Goal: Task Accomplishment & Management: Complete application form

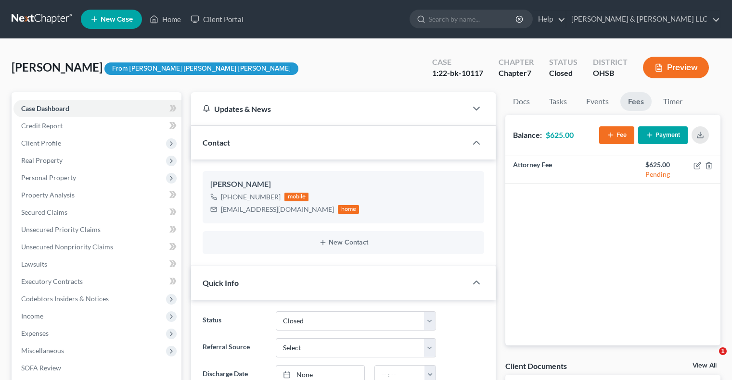
select select "0"
click at [173, 20] on link "Home" at bounding box center [165, 19] width 41 height 17
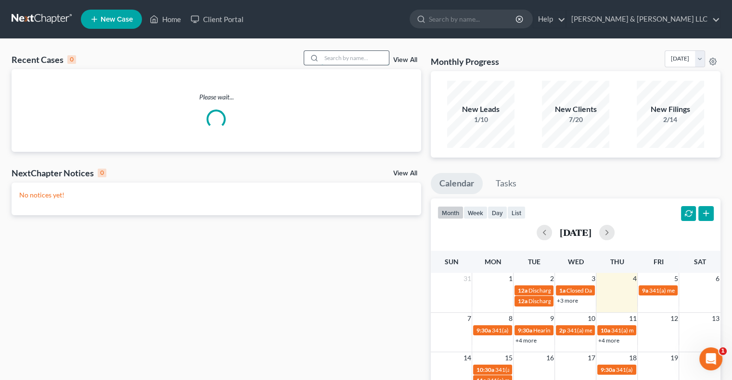
click at [329, 55] on input "search" at bounding box center [354, 58] width 67 height 14
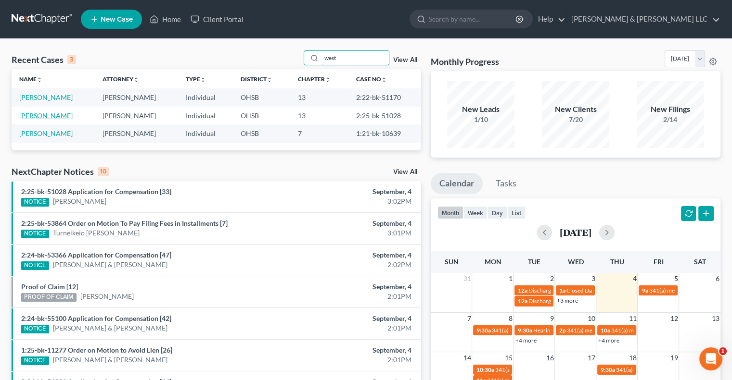
type input "west"
click at [63, 117] on link "[PERSON_NAME]" at bounding box center [45, 116] width 53 height 8
select select "0"
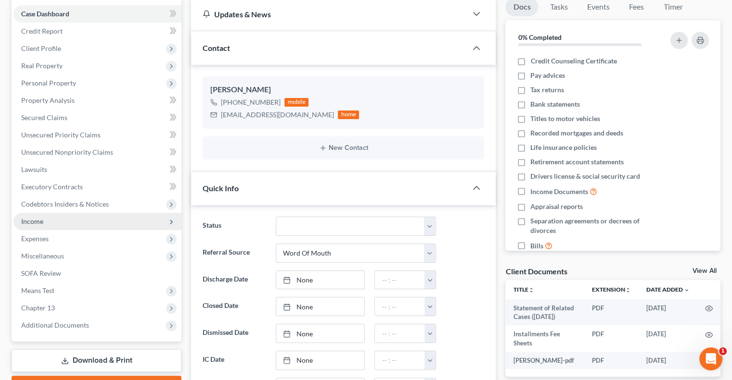
scroll to position [96, 0]
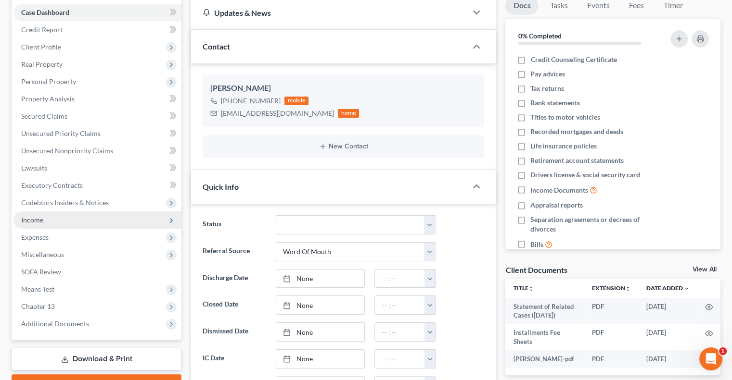
click at [50, 219] on span "Income" at bounding box center [97, 220] width 168 height 17
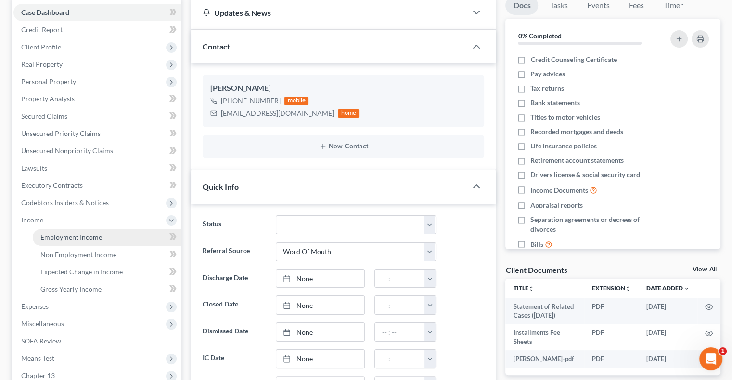
click at [57, 234] on span "Employment Income" at bounding box center [71, 237] width 62 height 8
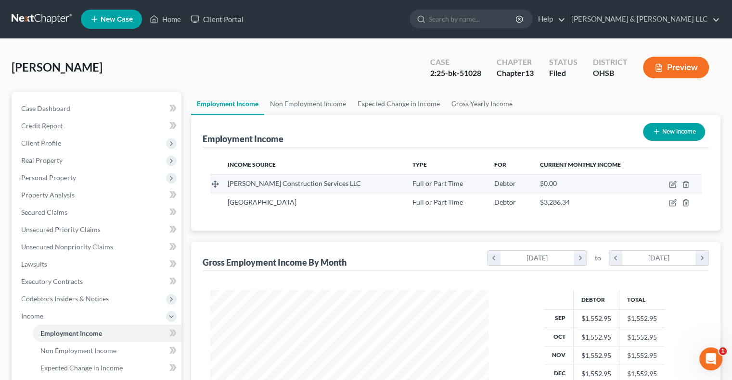
scroll to position [171, 297]
click at [310, 105] on link "Non Employment Income" at bounding box center [308, 103] width 88 height 23
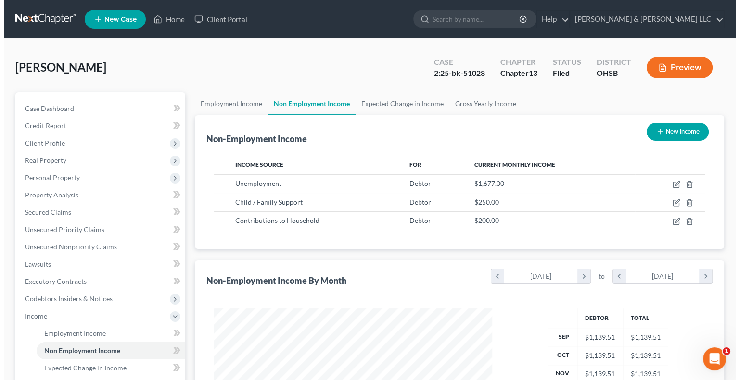
scroll to position [171, 297]
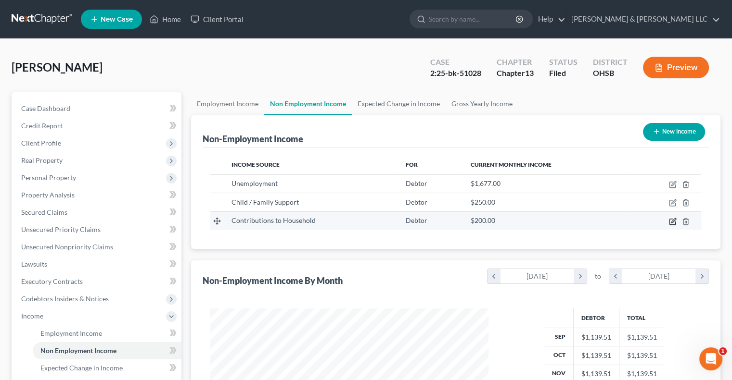
click at [672, 223] on icon "button" at bounding box center [673, 222] width 8 height 8
select select "8"
select select "0"
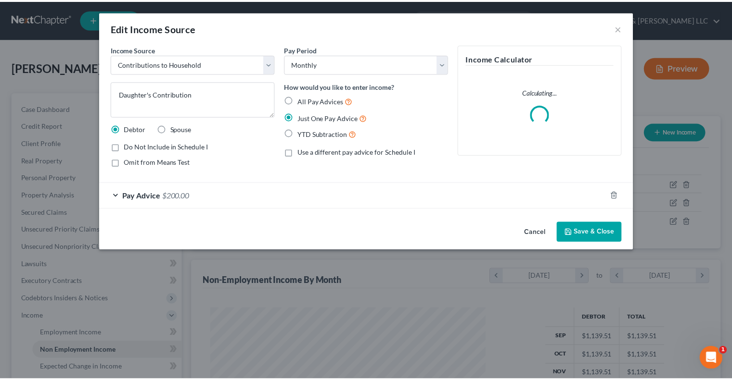
scroll to position [171, 300]
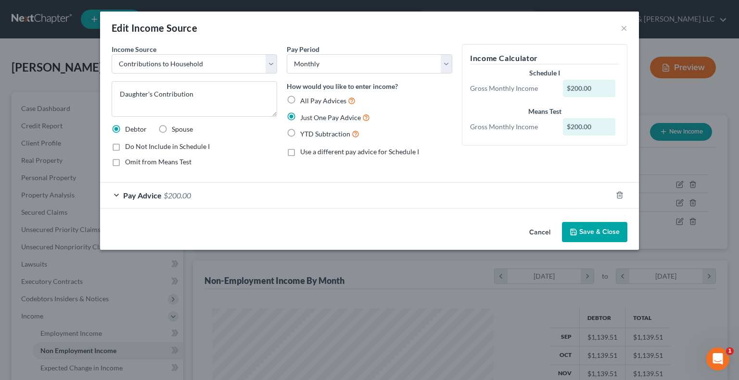
click at [579, 229] on button "Save & Close" at bounding box center [594, 232] width 65 height 20
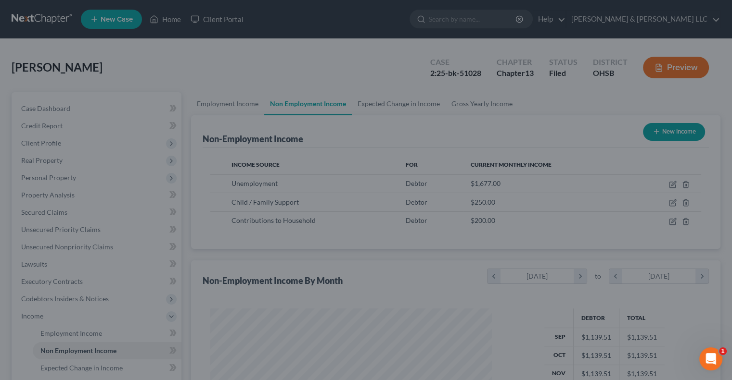
scroll to position [480765, 480639]
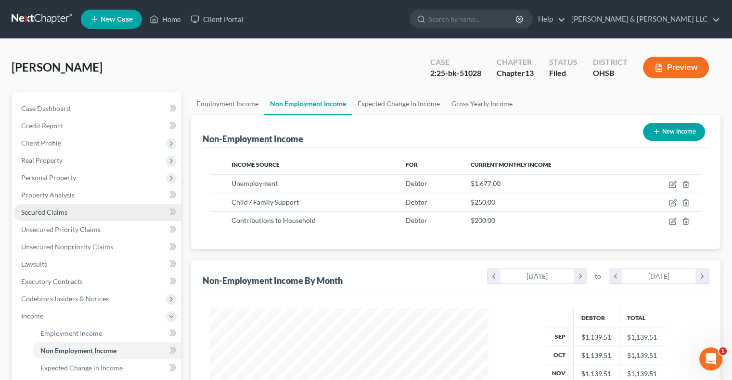
click at [60, 217] on link "Secured Claims" at bounding box center [97, 212] width 168 height 17
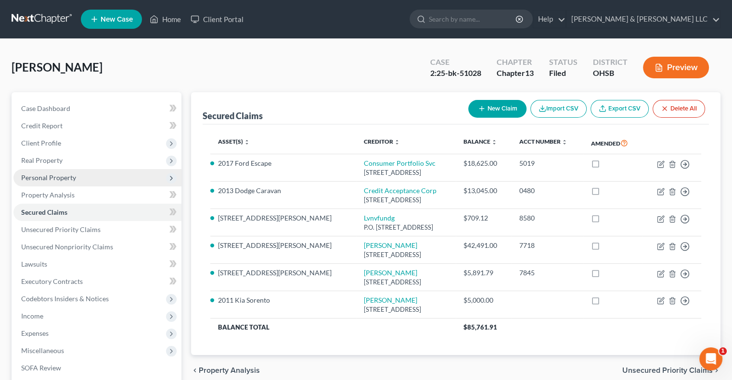
click at [83, 183] on span "Personal Property" at bounding box center [97, 177] width 168 height 17
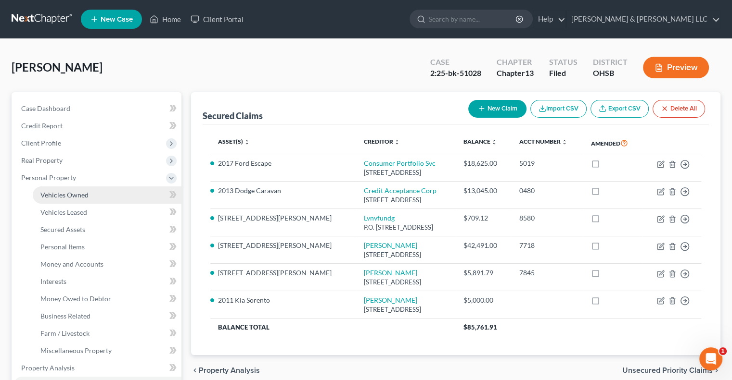
click at [91, 194] on link "Vehicles Owned" at bounding box center [107, 195] width 149 height 17
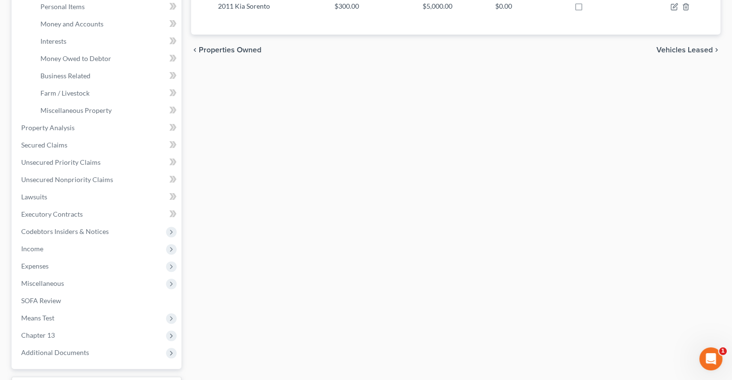
scroll to position [289, 0]
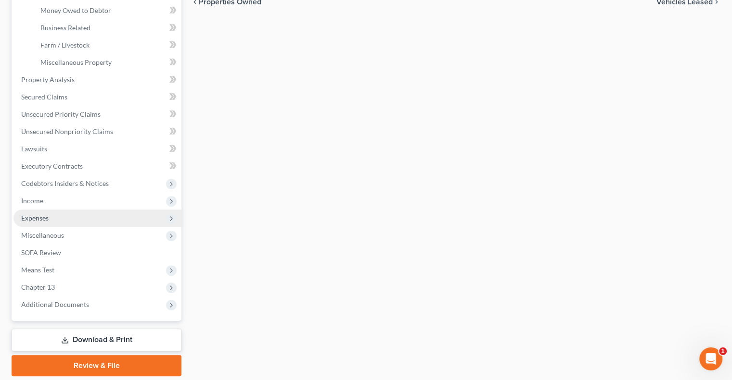
click at [60, 218] on span "Expenses" at bounding box center [97, 218] width 168 height 17
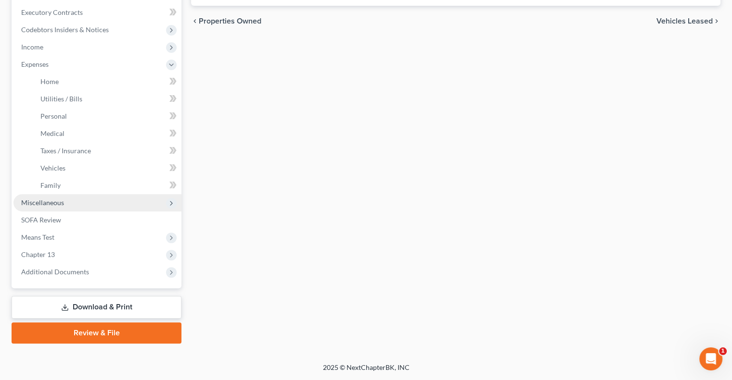
scroll to position [268, 0]
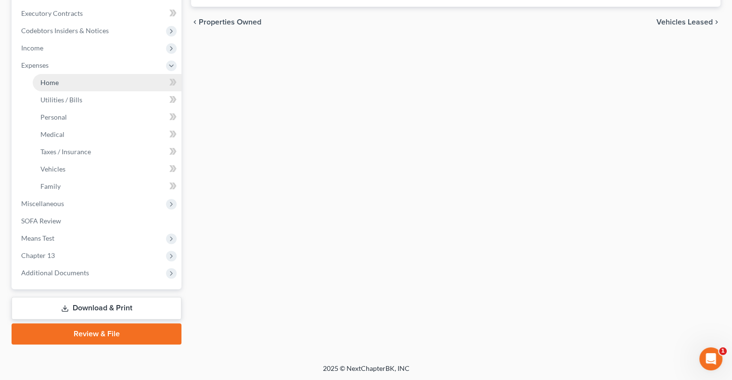
click at [81, 86] on link "Home" at bounding box center [107, 82] width 149 height 17
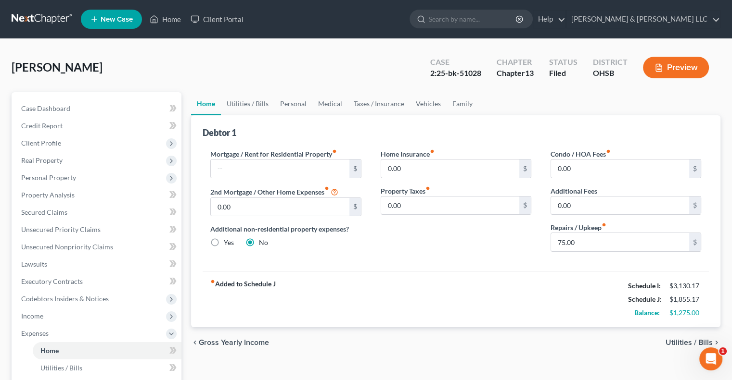
scroll to position [48, 0]
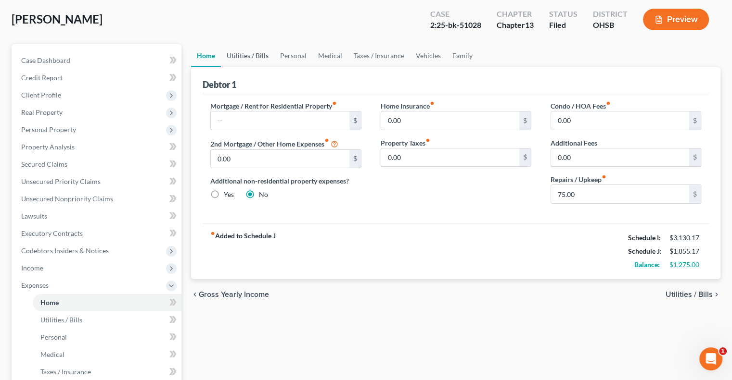
click at [244, 58] on link "Utilities / Bills" at bounding box center [247, 55] width 53 height 23
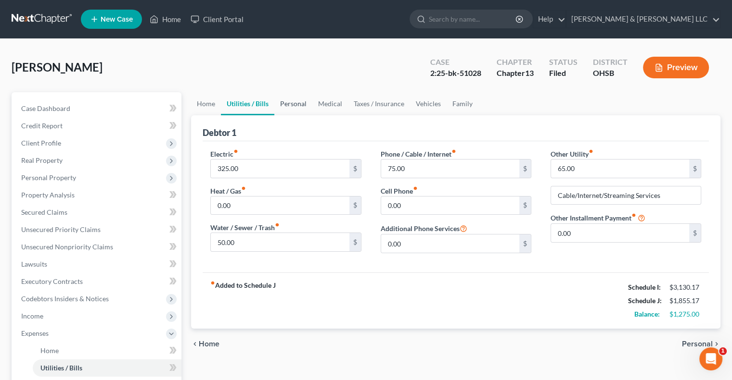
click at [298, 103] on link "Personal" at bounding box center [293, 103] width 38 height 23
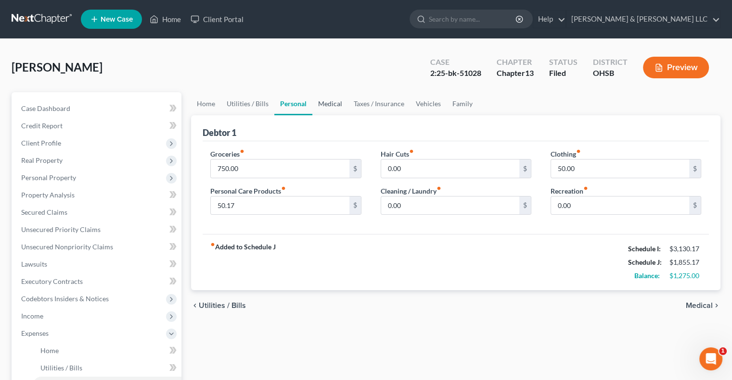
click at [327, 107] on link "Medical" at bounding box center [330, 103] width 36 height 23
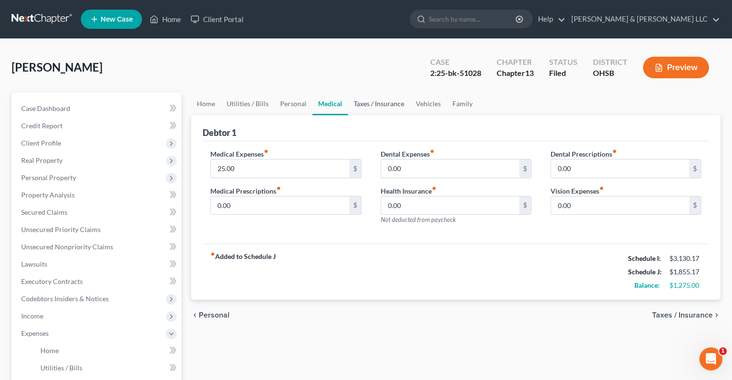
click at [375, 107] on link "Taxes / Insurance" at bounding box center [379, 103] width 62 height 23
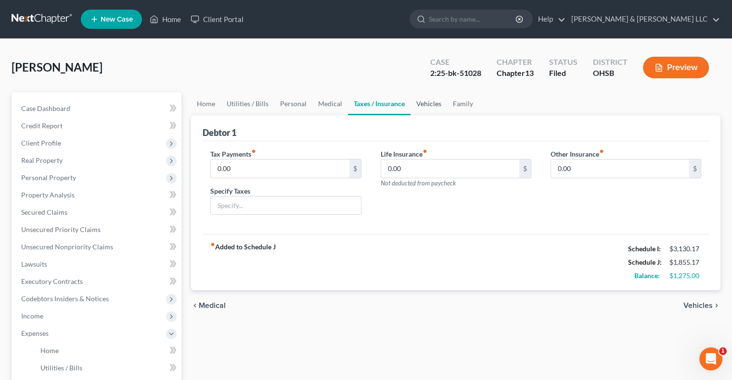
click at [421, 105] on link "Vehicles" at bounding box center [428, 103] width 37 height 23
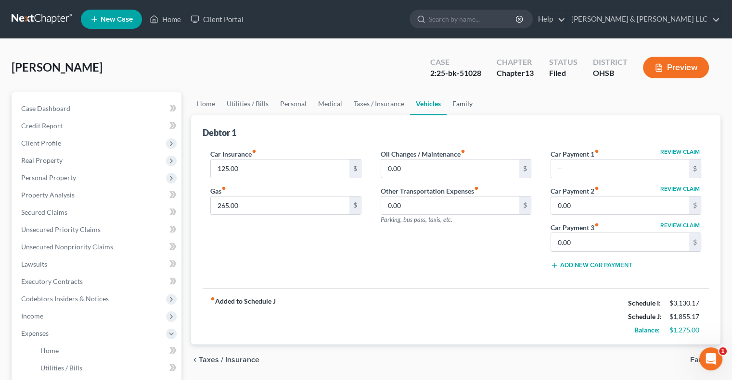
click at [456, 107] on link "Family" at bounding box center [462, 103] width 32 height 23
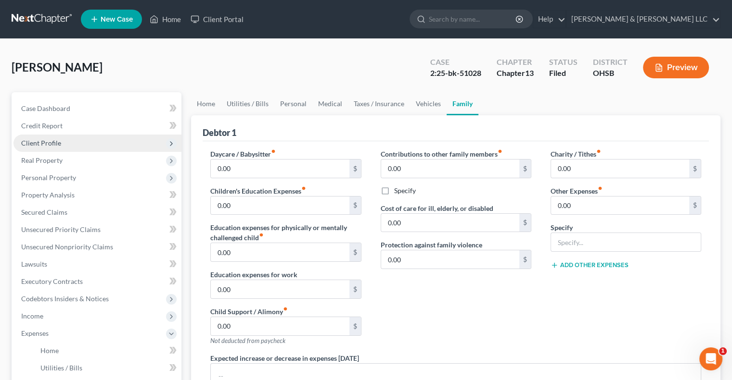
click at [83, 147] on span "Client Profile" at bounding box center [97, 143] width 168 height 17
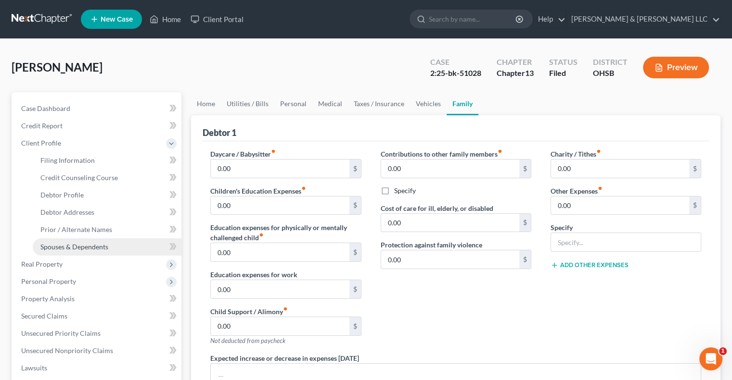
click at [90, 246] on span "Spouses & Dependents" at bounding box center [74, 247] width 68 height 8
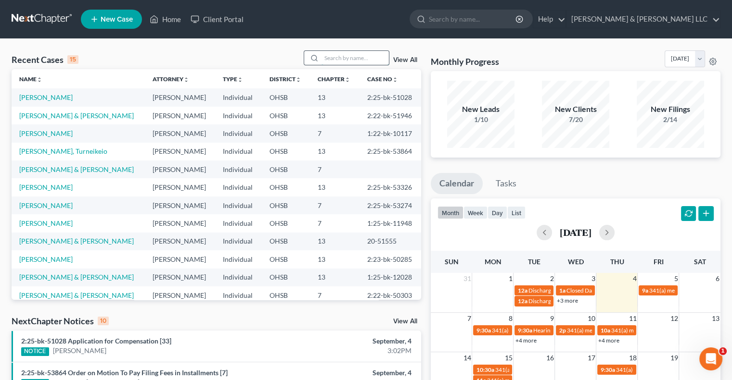
click at [329, 58] on input "search" at bounding box center [354, 58] width 67 height 14
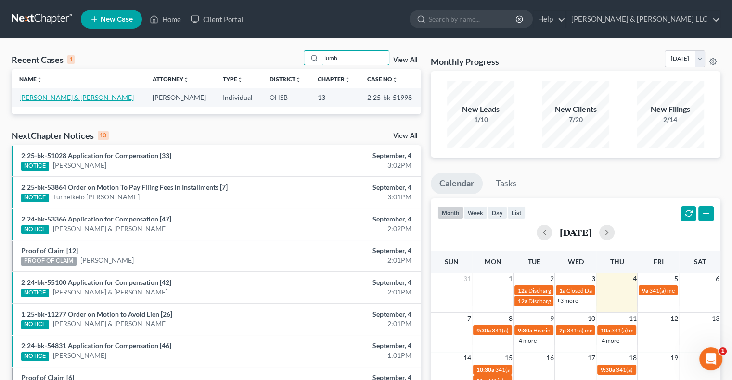
type input "lumb"
click at [83, 97] on link "[PERSON_NAME] & [PERSON_NAME]" at bounding box center [76, 97] width 114 height 8
select select "6"
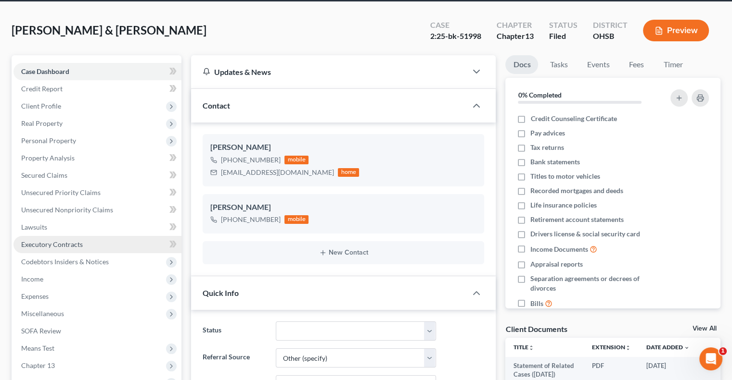
scroll to position [48, 0]
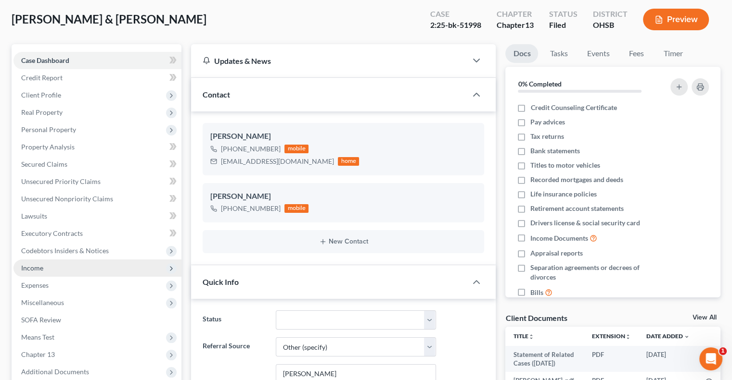
click at [36, 267] on span "Income" at bounding box center [32, 268] width 22 height 8
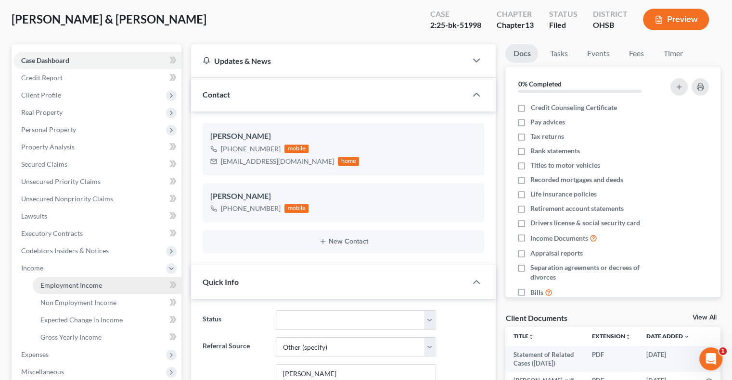
click at [54, 280] on link "Employment Income" at bounding box center [107, 285] width 149 height 17
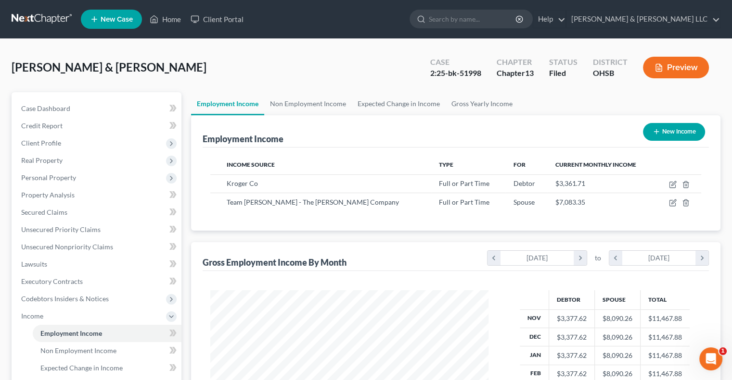
scroll to position [171, 297]
click at [300, 105] on link "Non Employment Income" at bounding box center [308, 103] width 88 height 23
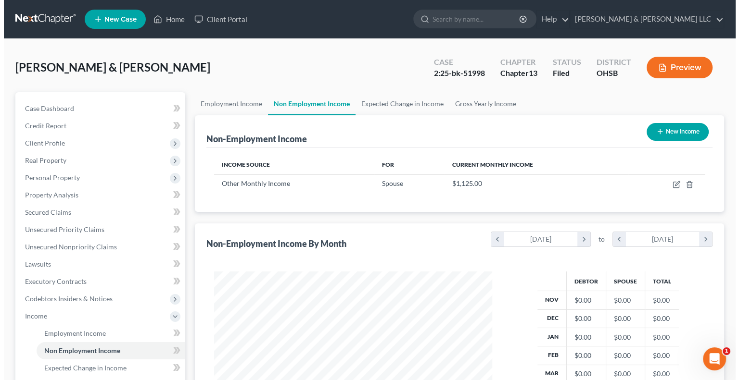
scroll to position [171, 297]
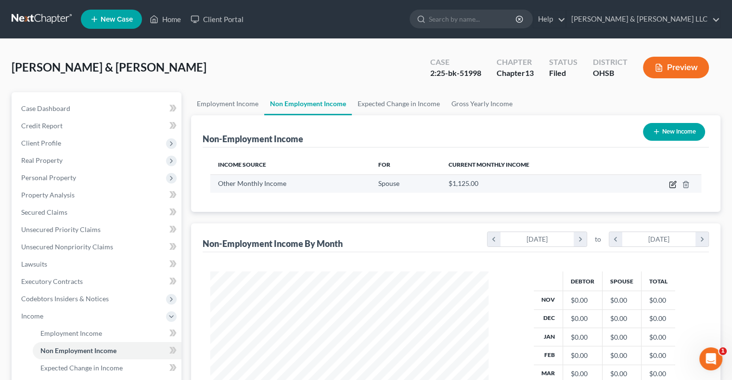
click at [672, 184] on icon "button" at bounding box center [673, 185] width 8 height 8
select select "13"
select select "0"
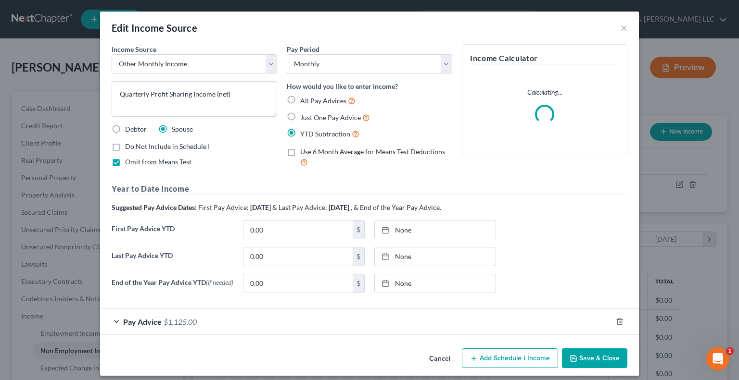
scroll to position [171, 300]
